Goal: Task Accomplishment & Management: Manage account settings

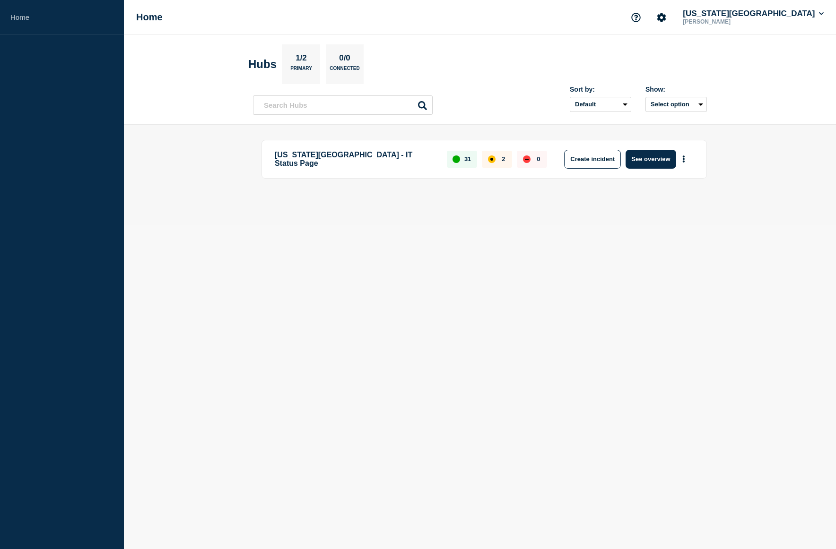
click at [331, 157] on p "[US_STATE][GEOGRAPHIC_DATA] - IT Status Page" at bounding box center [355, 159] width 161 height 19
click at [667, 161] on button "See overview" at bounding box center [651, 159] width 50 height 19
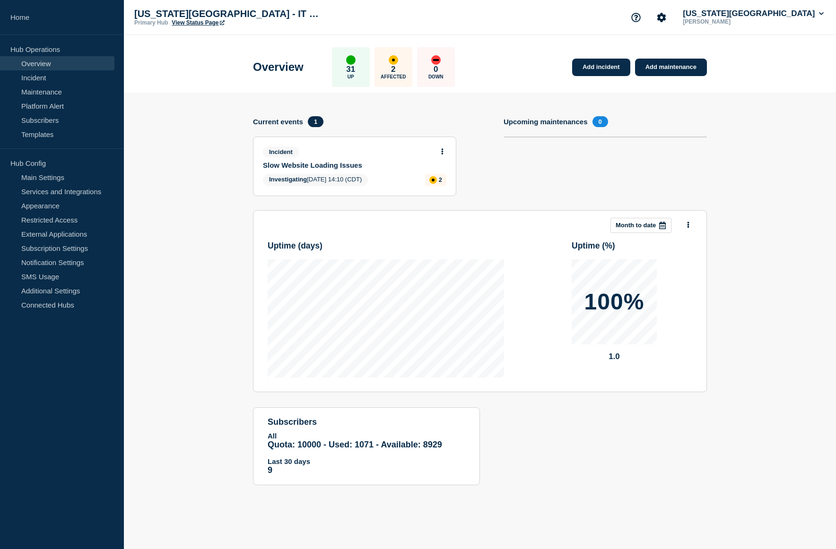
click at [349, 171] on div "Incident Slow Website Loading Issues Investigating [DATE] 14:10 (CDT) 2" at bounding box center [354, 166] width 202 height 59
click at [441, 149] on button at bounding box center [442, 152] width 8 height 8
click at [438, 187] on link "Update incident" at bounding box center [442, 187] width 46 height 8
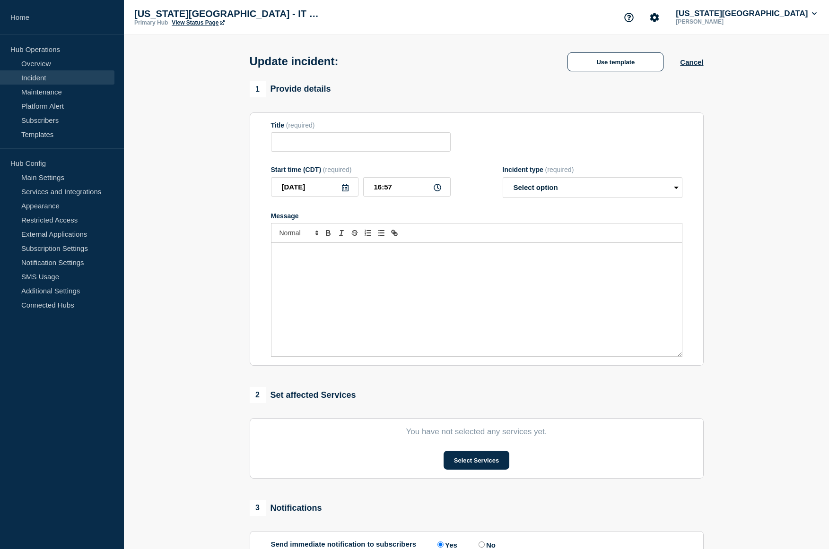
type input "Slow Website Loading Issues"
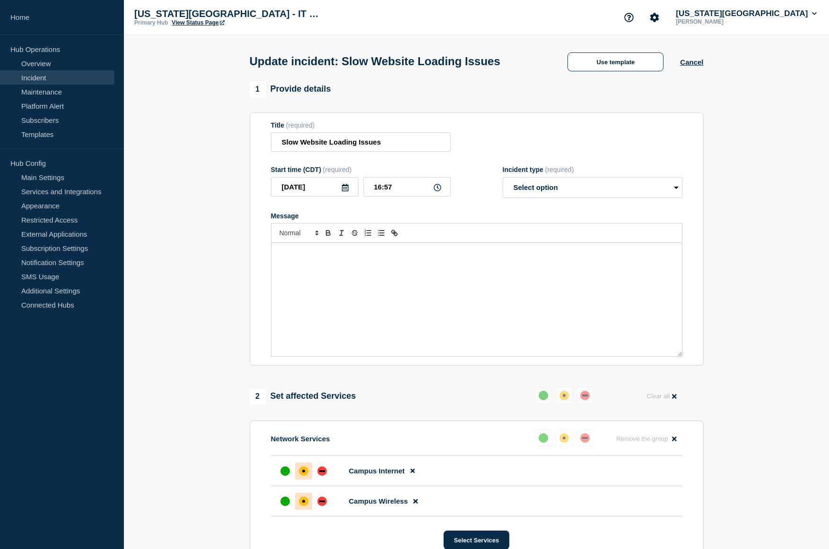
click at [333, 280] on div "Message" at bounding box center [476, 299] width 410 height 113
click at [608, 190] on select "Select option Investigating Identified Monitoring Resolved" at bounding box center [593, 187] width 180 height 21
select select "investigating"
click at [503, 179] on select "Select option Investigating Identified Monitoring Resolved" at bounding box center [593, 187] width 180 height 21
click at [551, 264] on div "Staff will be implementing a change in the morning in an attempt to address the…" at bounding box center [476, 299] width 410 height 113
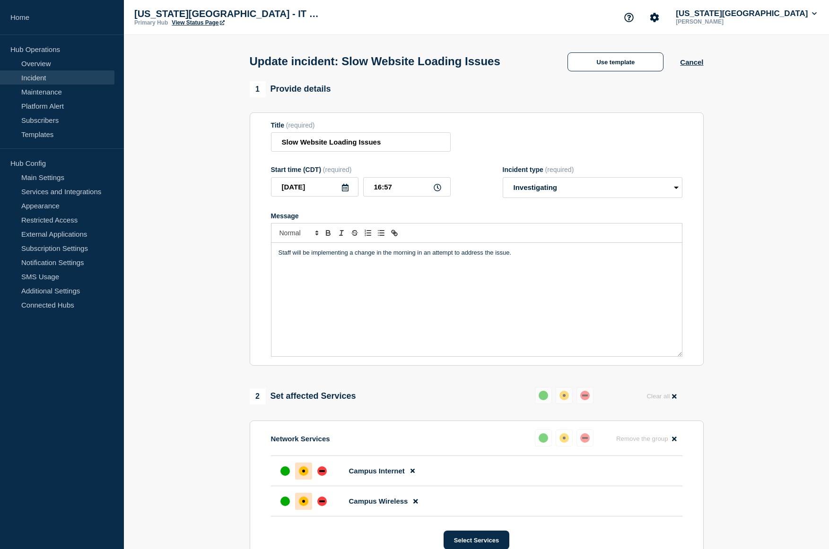
click at [550, 268] on div "Staff will be implementing a change in the morning in an attempt to address the…" at bounding box center [476, 299] width 410 height 113
drag, startPoint x: 418, startPoint y: 256, endPoint x: 571, endPoint y: 259, distance: 153.2
click at [571, 257] on p "Staff will be implementing a change in the morning in an attempt to address the…" at bounding box center [477, 253] width 396 height 9
click at [613, 309] on div "Staff will be implementing a change in the morning in an attempt to address the…" at bounding box center [476, 299] width 410 height 113
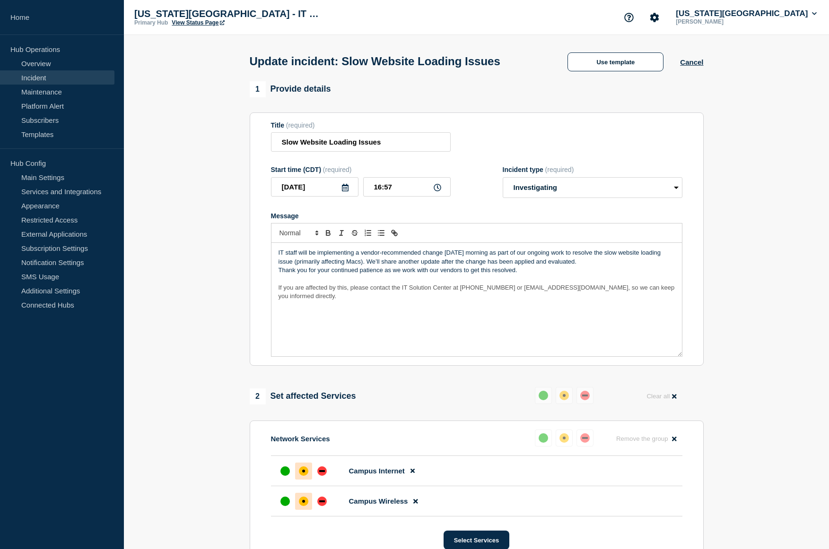
click at [293, 262] on p "IT staff will be implementing a vendor-recommended change [DATE] morning as par…" at bounding box center [477, 257] width 396 height 17
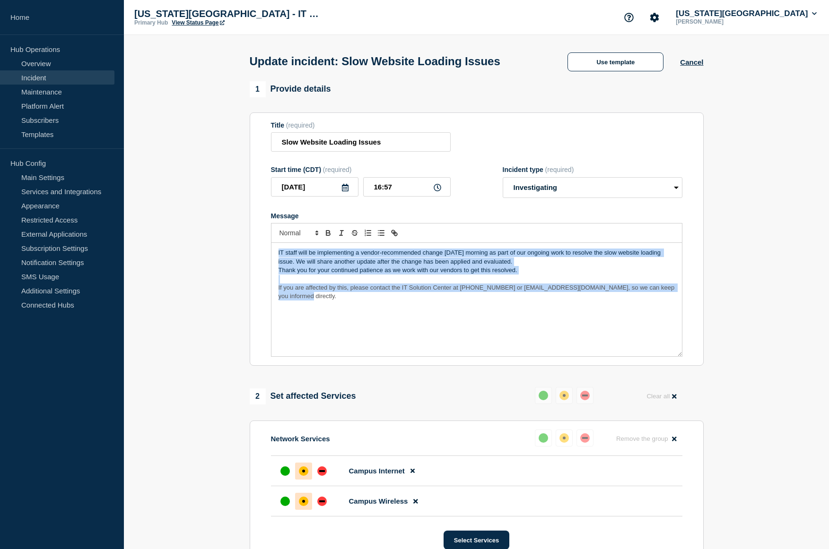
copy div "IT staff will be implementing a vendor-recommended change [DATE] morning as par…"
click at [535, 317] on div "IT staff will be implementing a vendor-recommended change [DATE] morning as par…" at bounding box center [476, 299] width 410 height 113
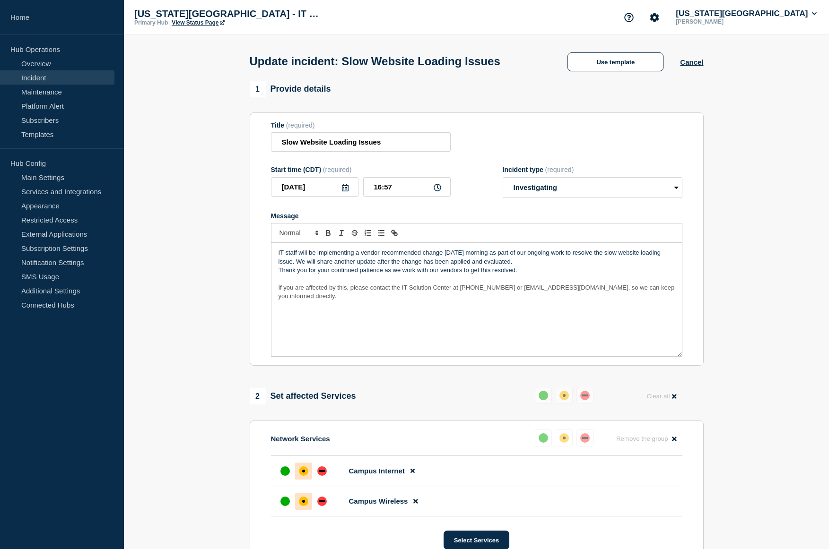
click at [487, 296] on div "IT staff will be implementing a vendor-recommended change [DATE] morning as par…" at bounding box center [476, 299] width 410 height 113
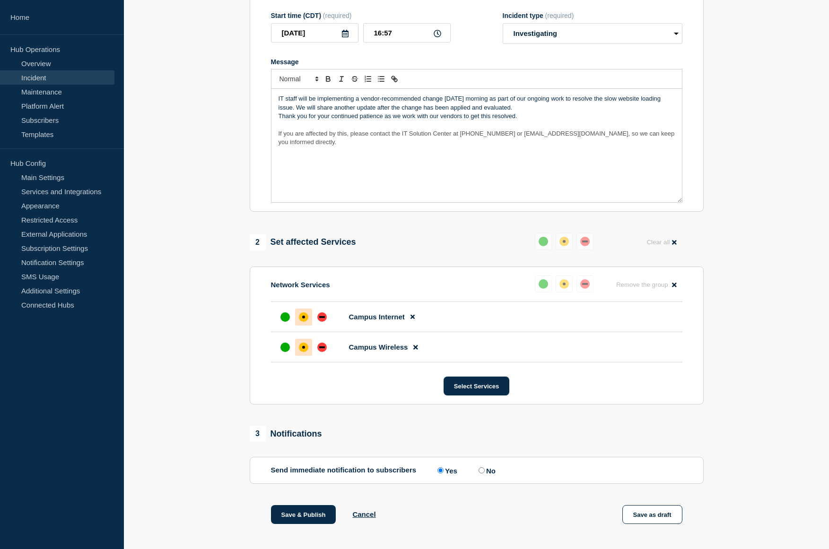
scroll to position [249, 0]
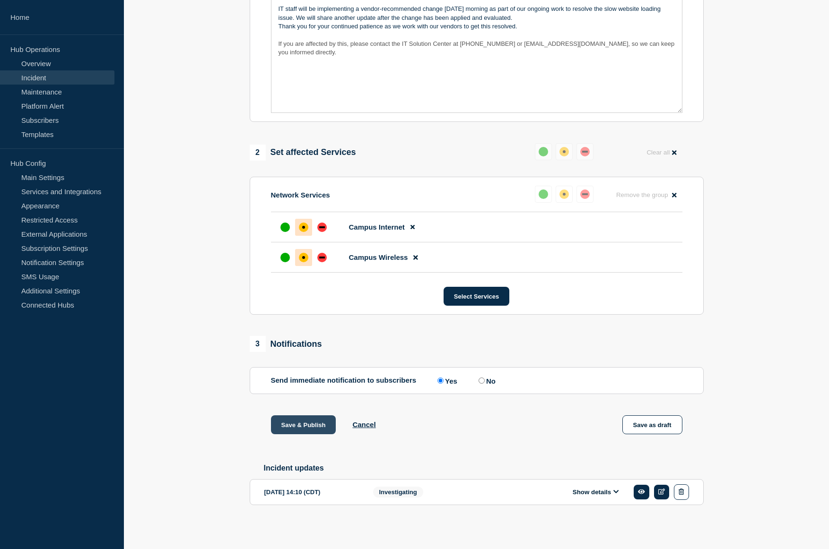
click at [308, 422] on button "Save & Publish" at bounding box center [303, 425] width 65 height 19
